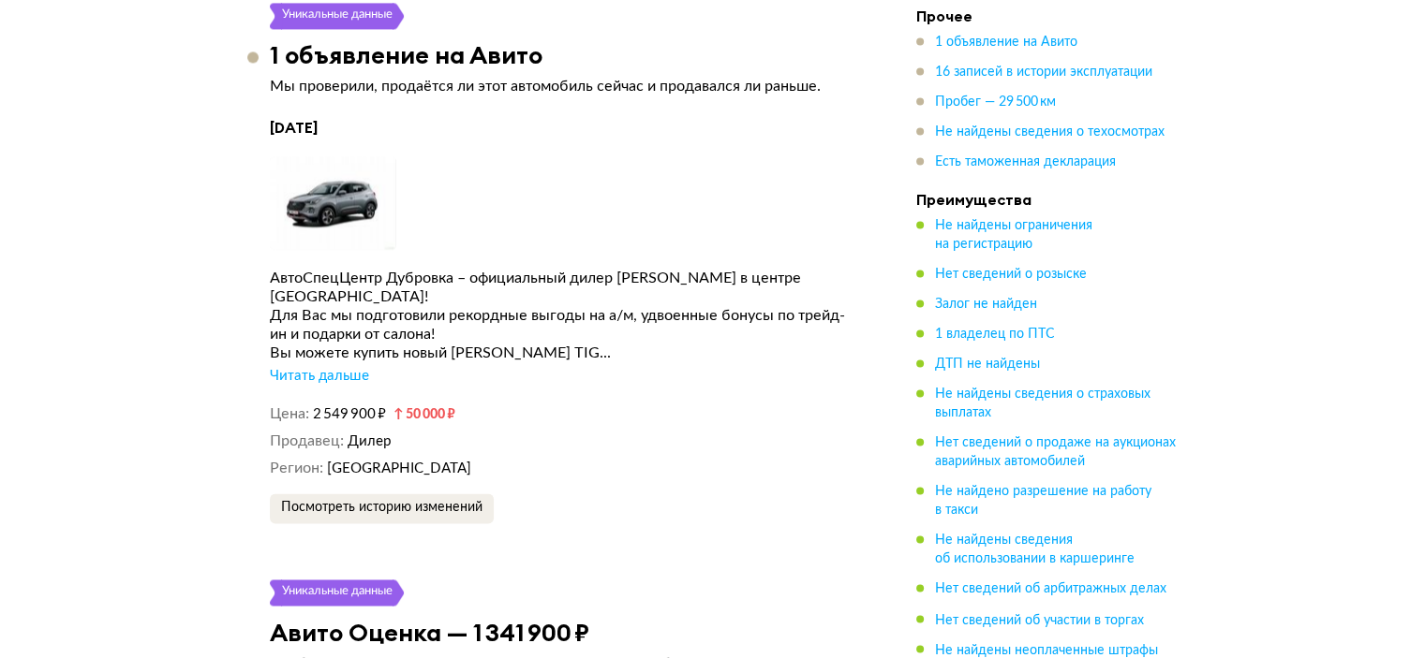
scroll to position [3054, 0]
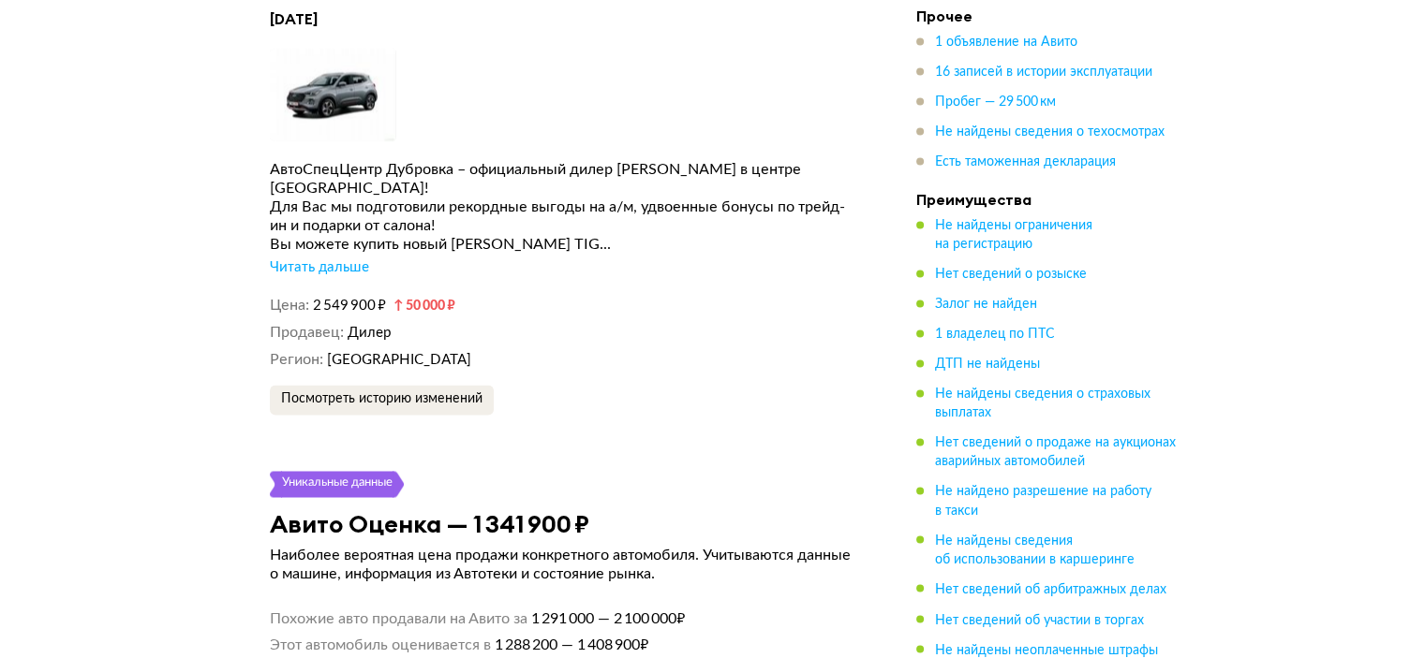
click at [328, 259] on div "Читать дальше" at bounding box center [319, 268] width 99 height 19
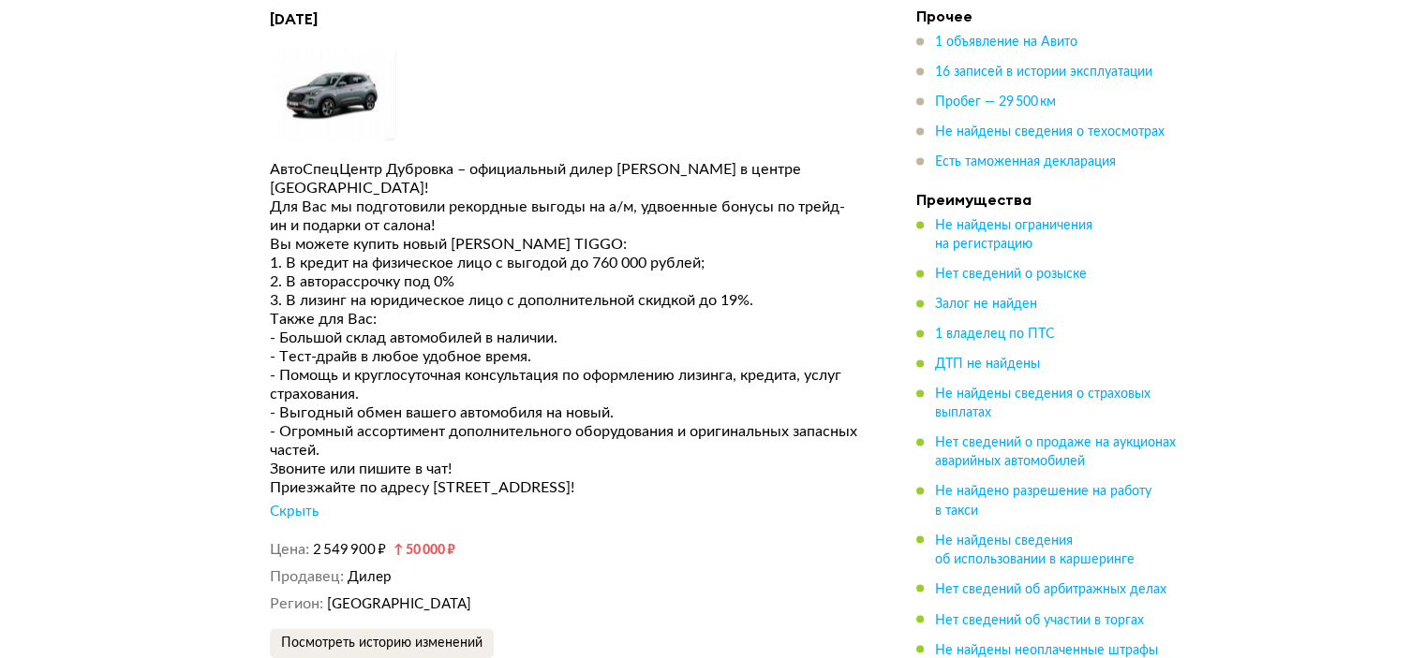
click at [388, 460] on div "Звоните или пишите в чат!" at bounding box center [565, 469] width 590 height 19
click at [392, 460] on div "Звоните или пишите в чат!" at bounding box center [565, 469] width 590 height 19
click at [393, 460] on div "Звоните или пишите в чат!" at bounding box center [565, 469] width 590 height 19
click at [396, 460] on div "Звоните или пишите в чат!" at bounding box center [565, 469] width 590 height 19
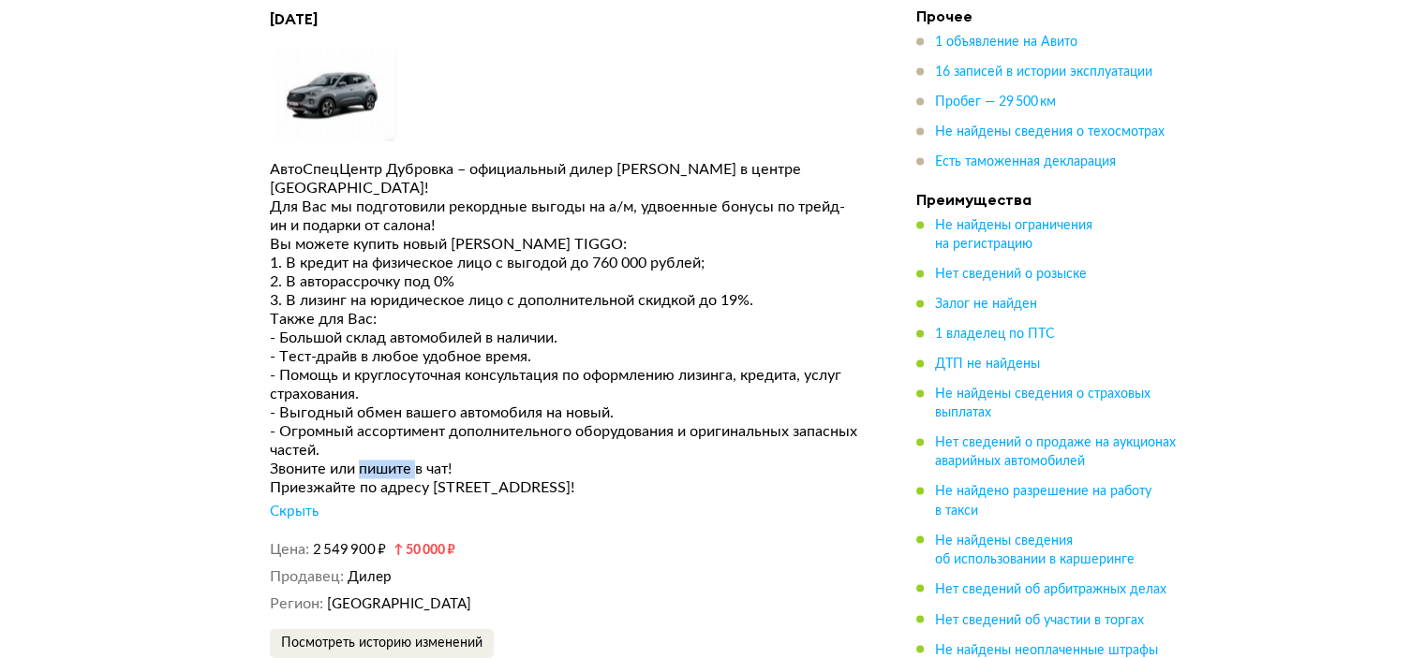
click at [396, 460] on div "Звоните или пишите в чат!" at bounding box center [565, 469] width 590 height 19
click at [396, 310] on div "Также для Вас:" at bounding box center [565, 319] width 590 height 19
